Goal: Navigation & Orientation: Find specific page/section

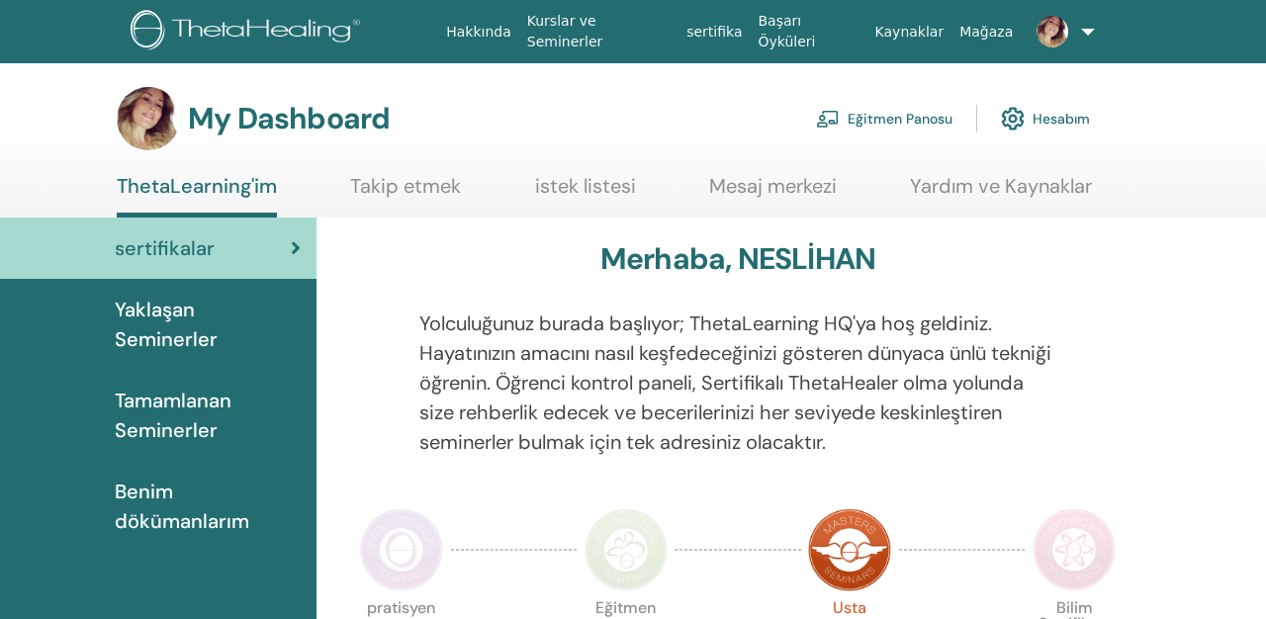
click at [210, 324] on span "Yaklaşan Seminerler" at bounding box center [208, 324] width 186 height 59
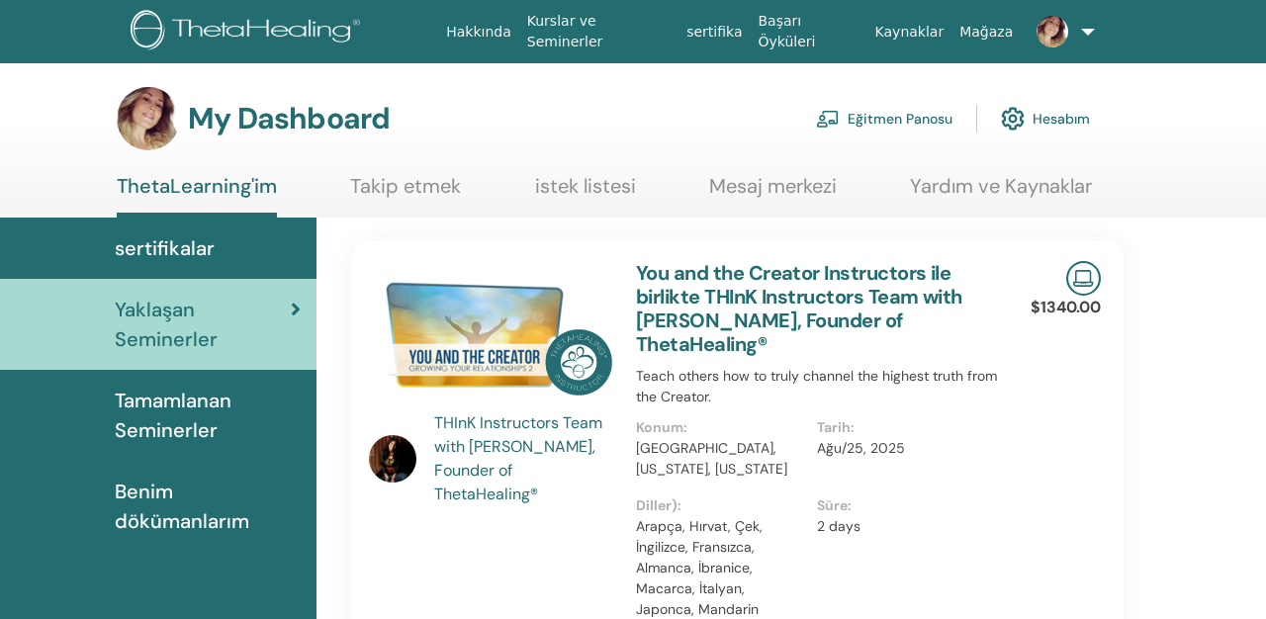
click at [157, 510] on span "Benim dökümanlarım" at bounding box center [208, 506] width 186 height 59
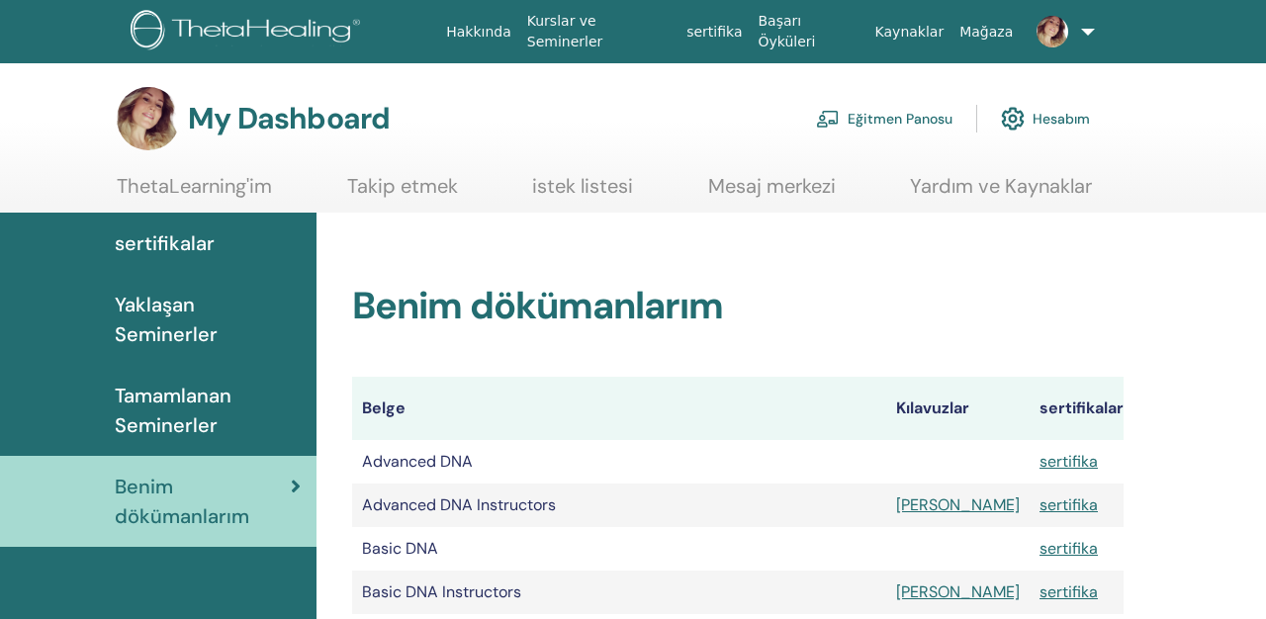
click at [193, 250] on span "sertifikalar" at bounding box center [165, 244] width 100 height 30
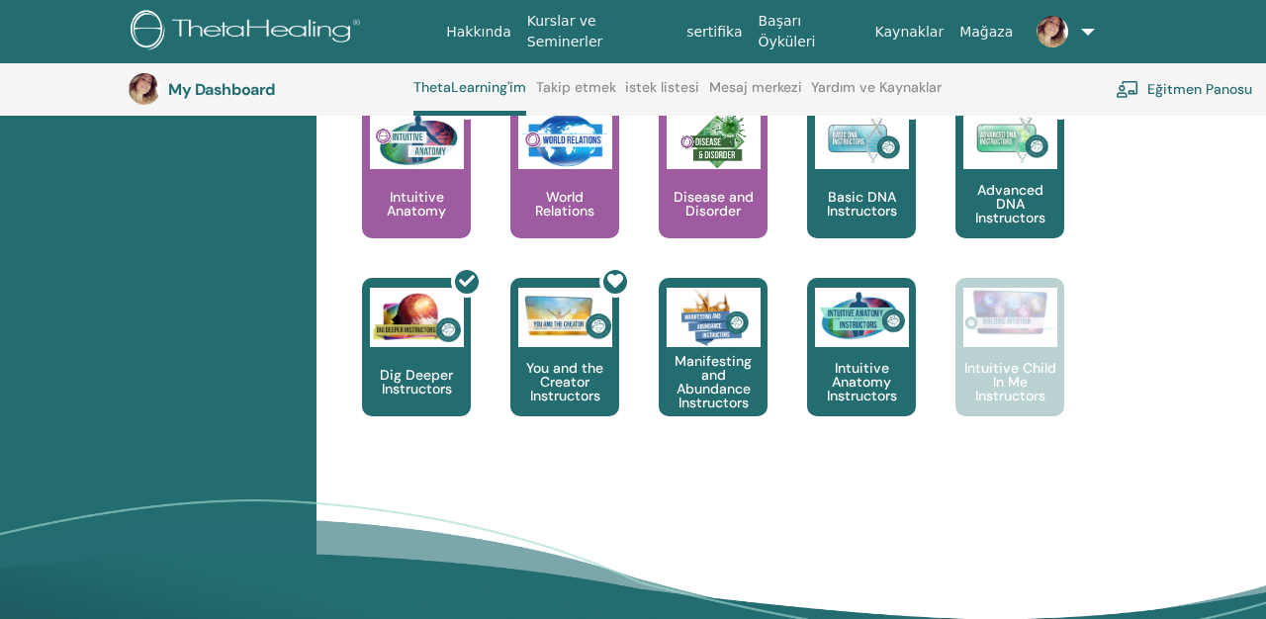
scroll to position [1087, 0]
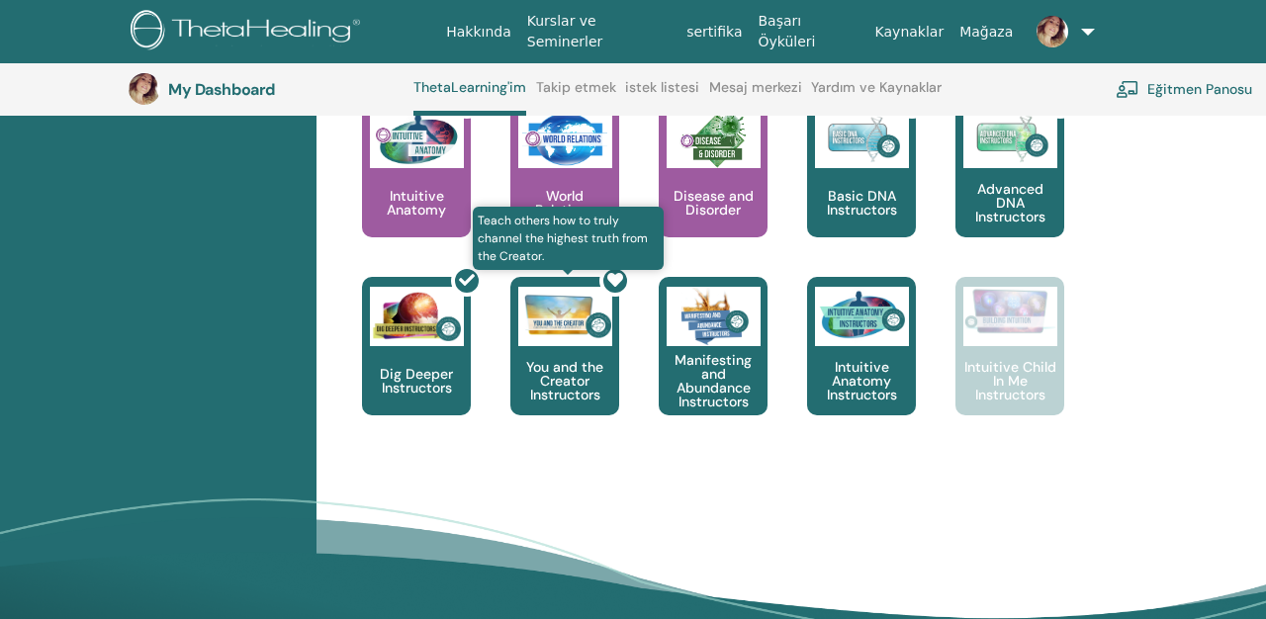
click at [577, 328] on div at bounding box center [576, 354] width 109 height 178
